Goal: Task Accomplishment & Management: Manage account settings

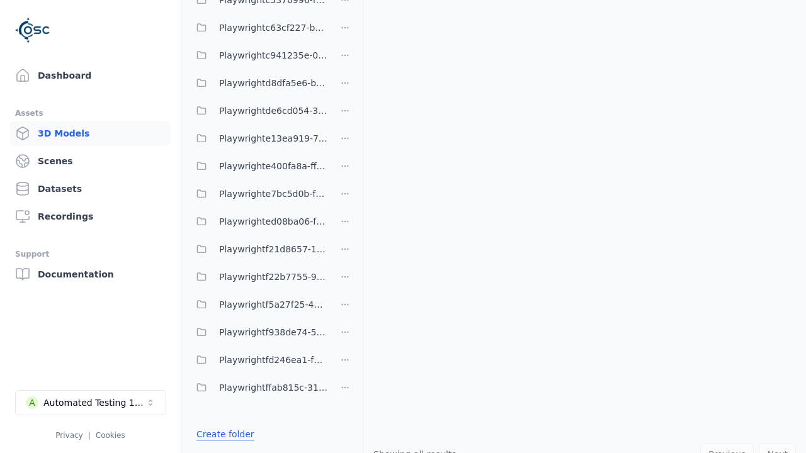
click at [225, 434] on link "Create folder" at bounding box center [225, 434] width 58 height 13
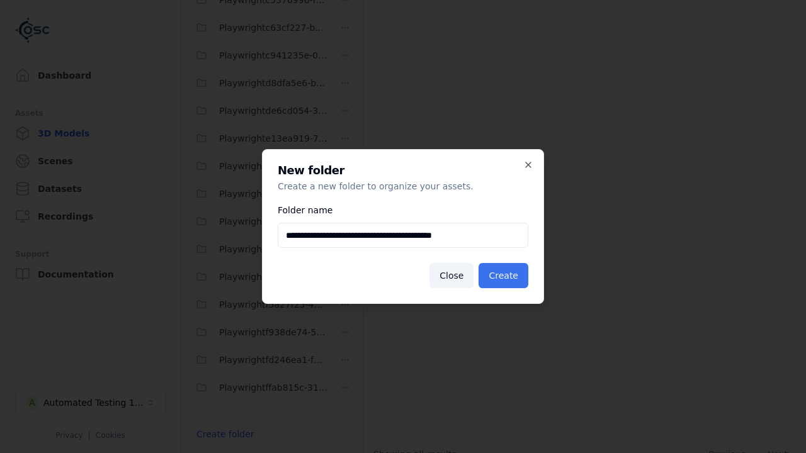
type input "**********"
click at [503, 276] on button "Create" at bounding box center [504, 275] width 50 height 25
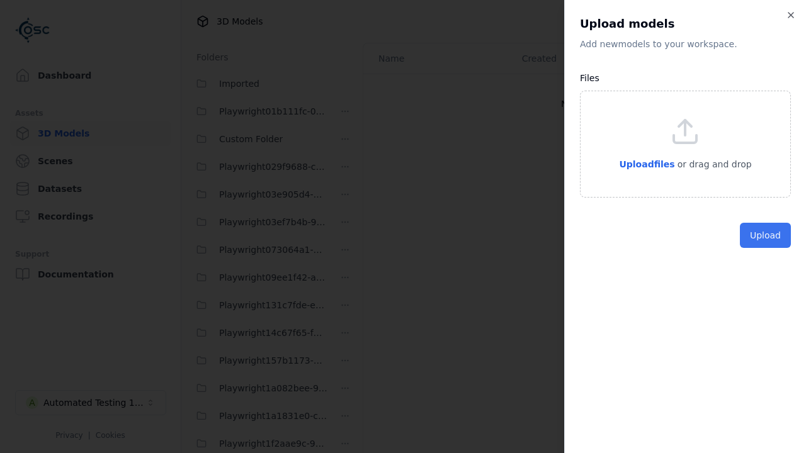
click at [765, 248] on button "Upload" at bounding box center [765, 235] width 51 height 25
